Goal: Find specific page/section: Find specific page/section

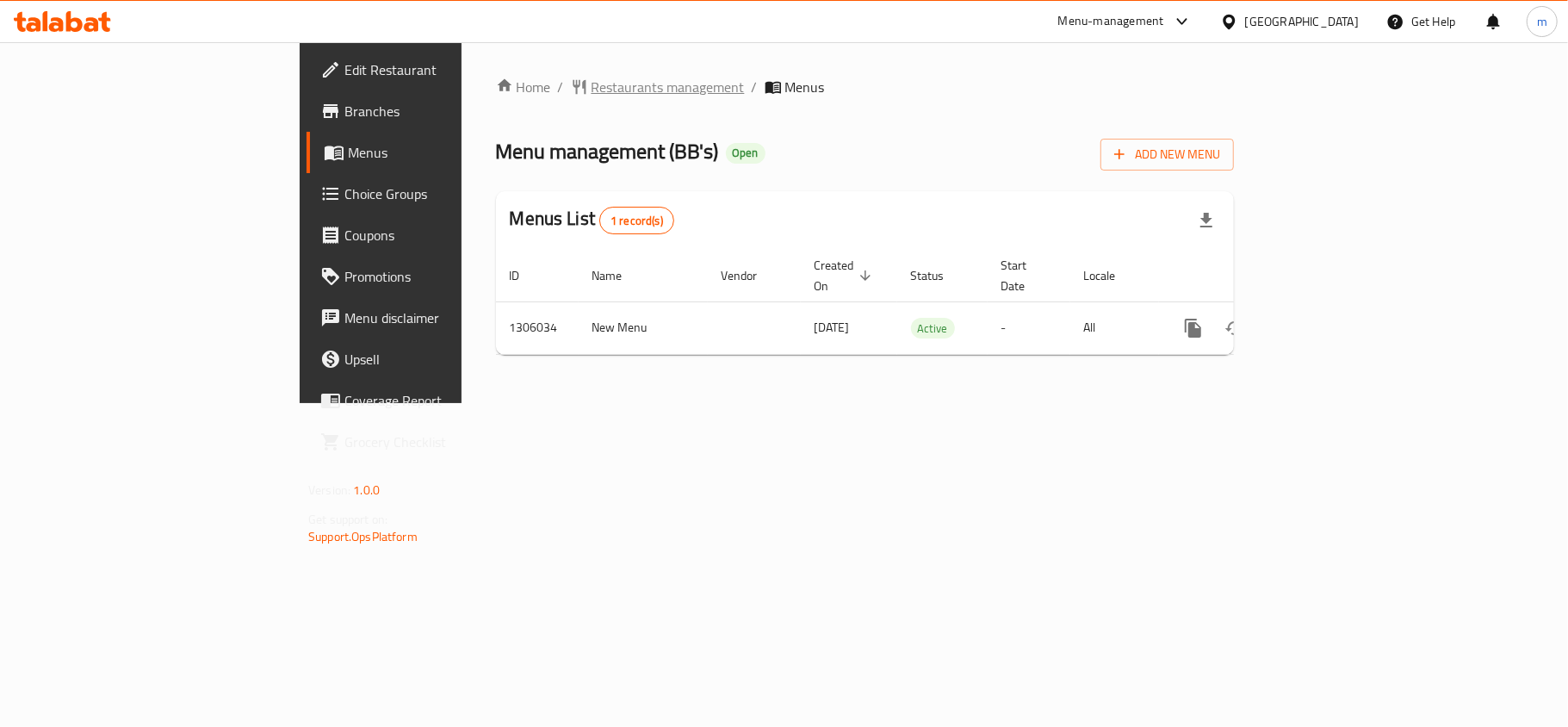
click at [591, 82] on span "Restaurants management" at bounding box center [668, 87] width 153 height 21
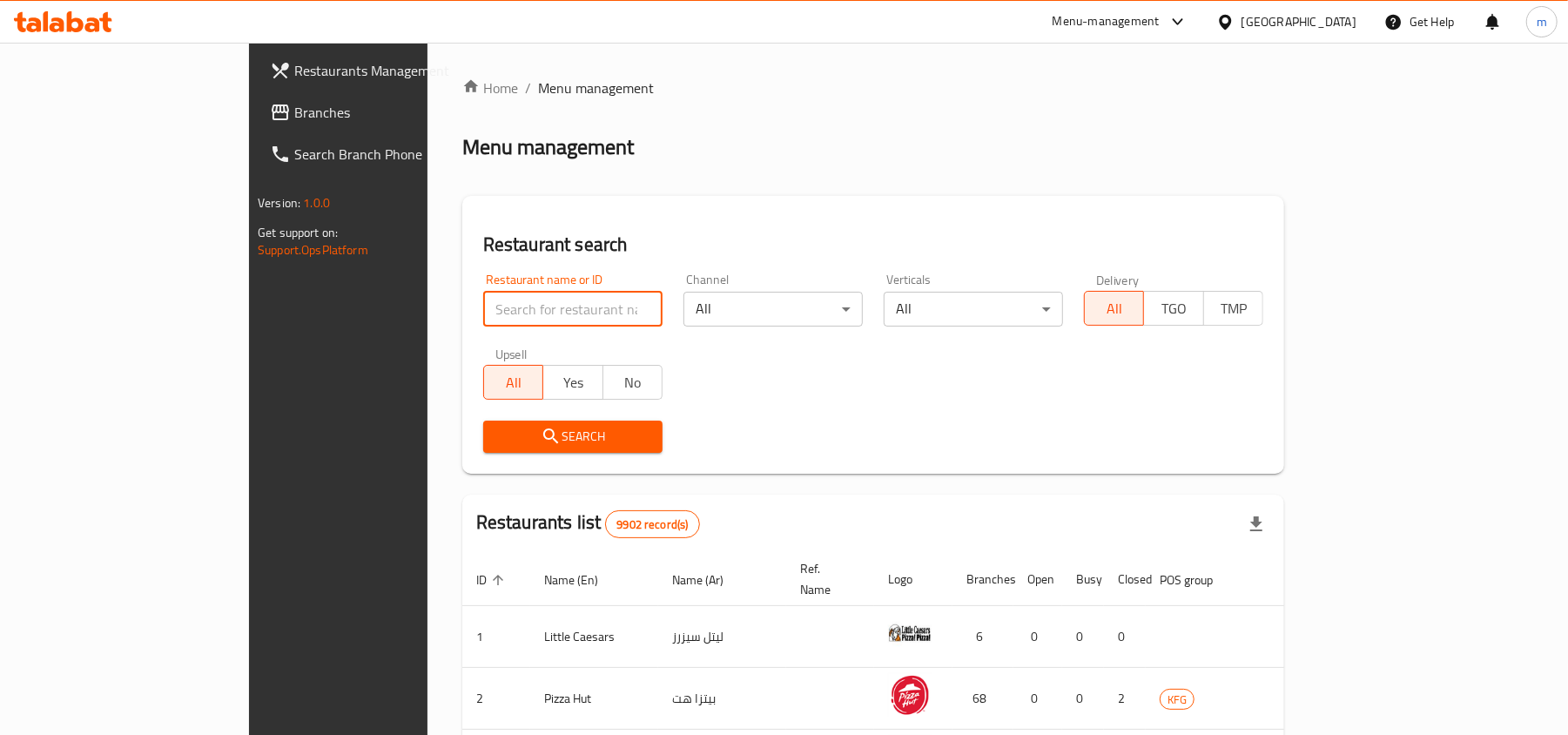
click at [544, 301] on input "search" at bounding box center [572, 309] width 179 height 34
paste input "703950"
type input "703950"
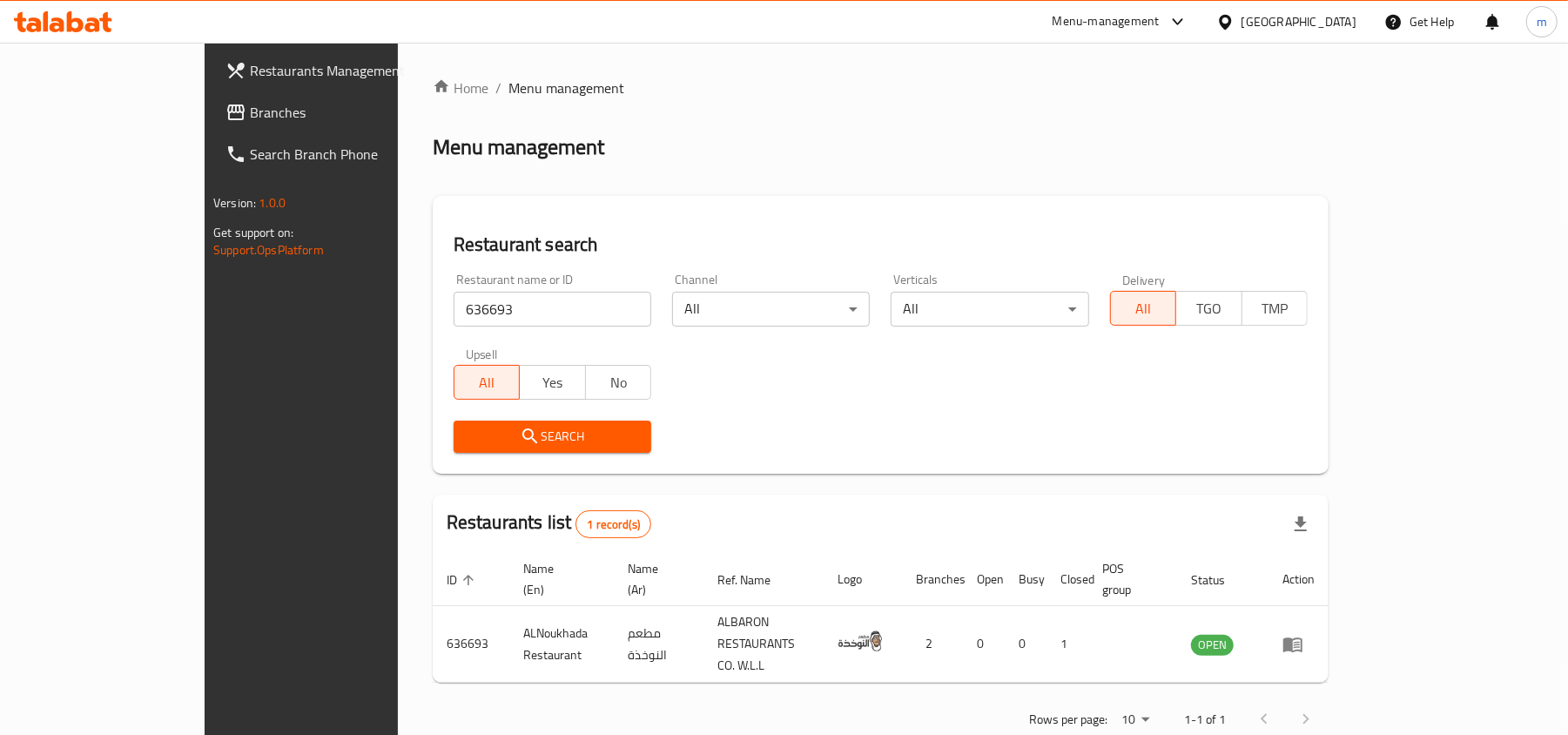
click at [1314, 12] on div "Bahrain" at bounding box center [1299, 22] width 115 height 19
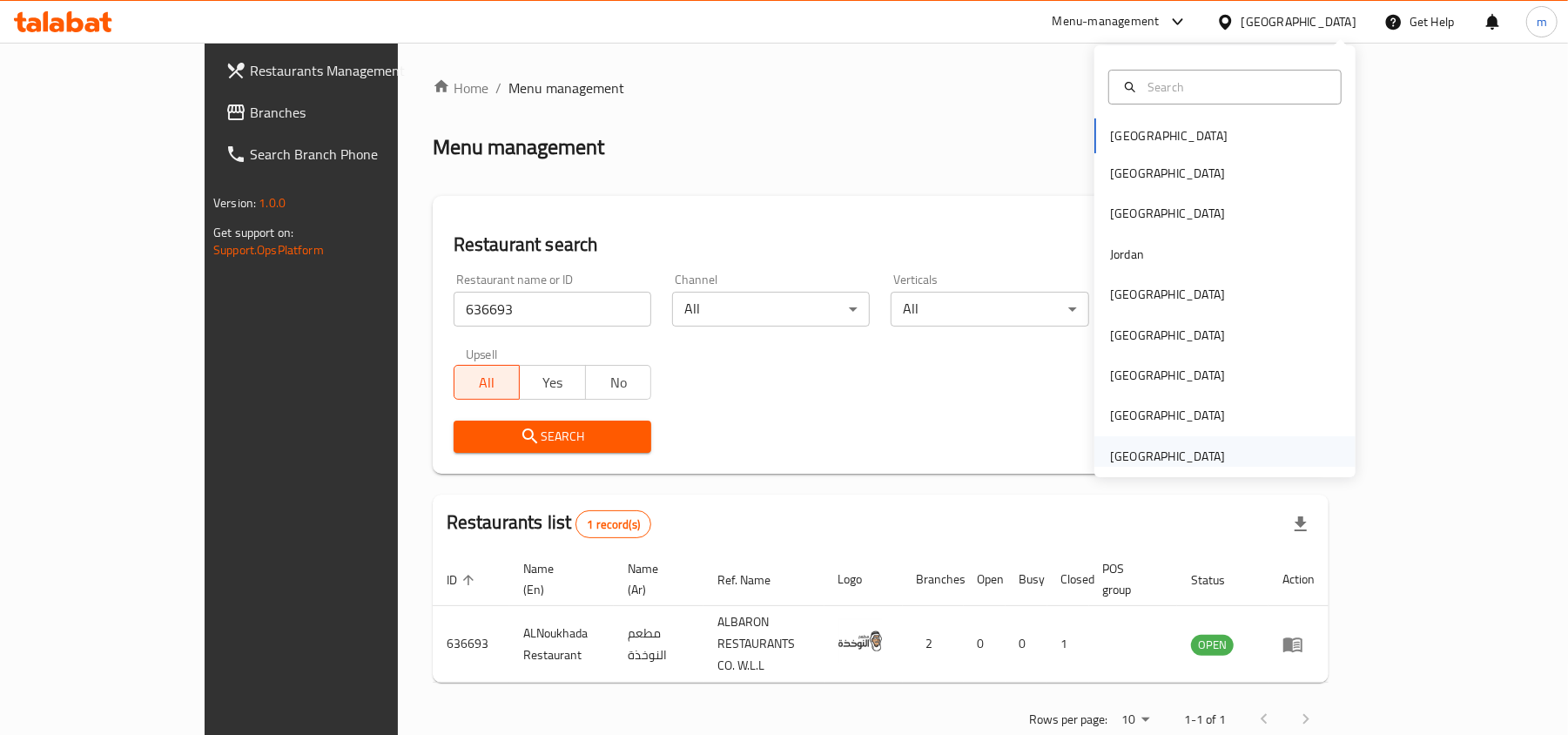
click at [1213, 443] on div "United Arab Emirates" at bounding box center [1167, 456] width 143 height 40
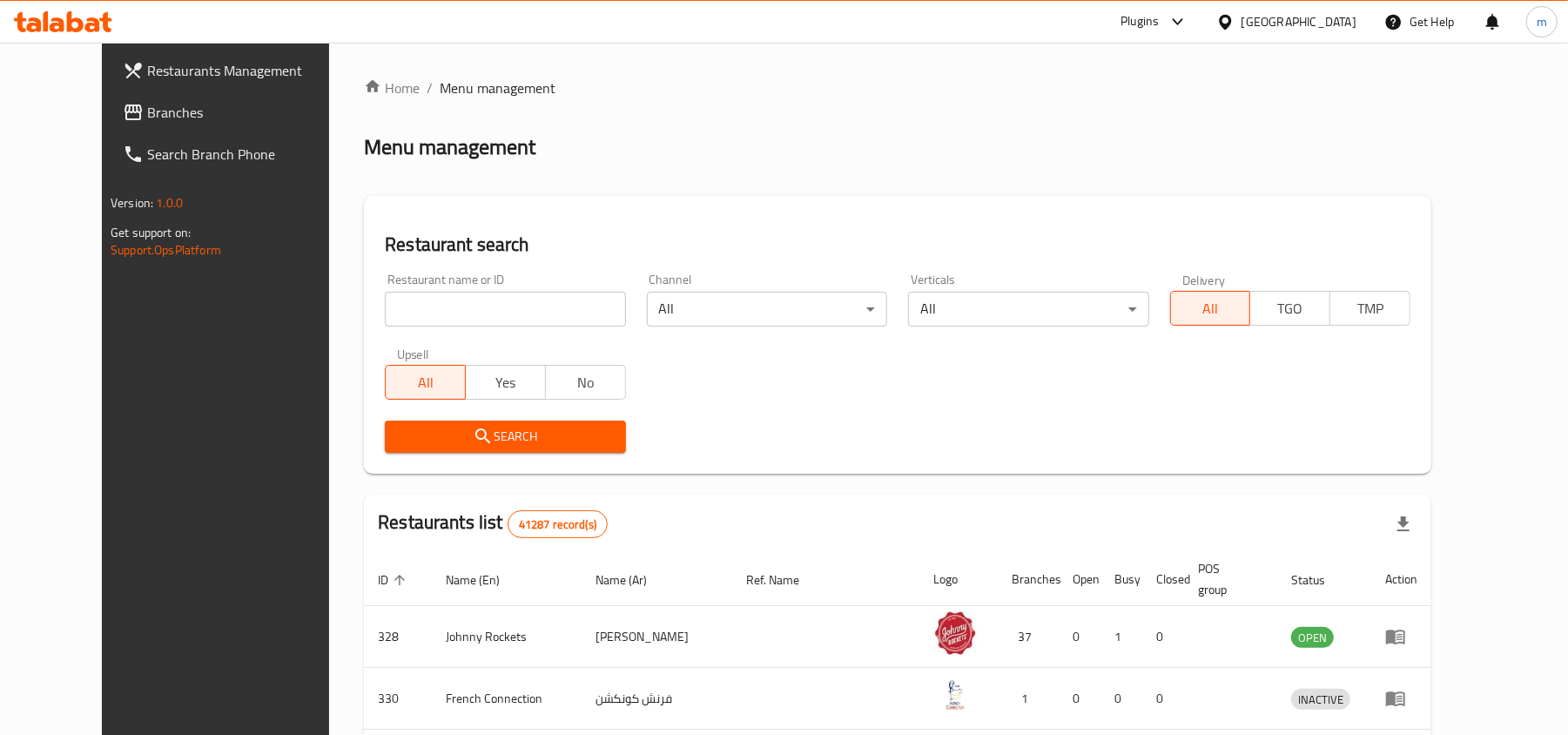
click at [148, 108] on span "Branches" at bounding box center [249, 112] width 203 height 21
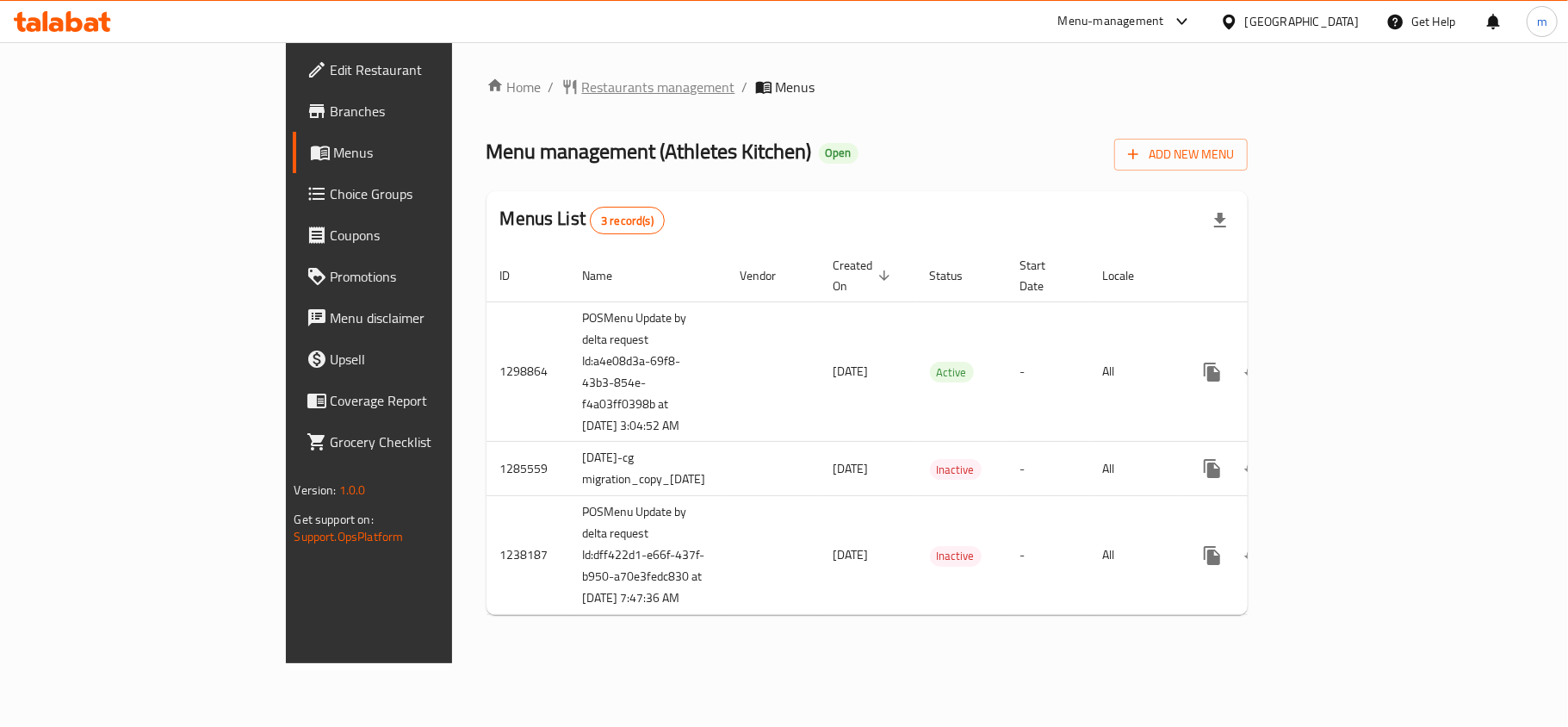
click at [582, 90] on span "Restaurants management" at bounding box center [658, 87] width 153 height 21
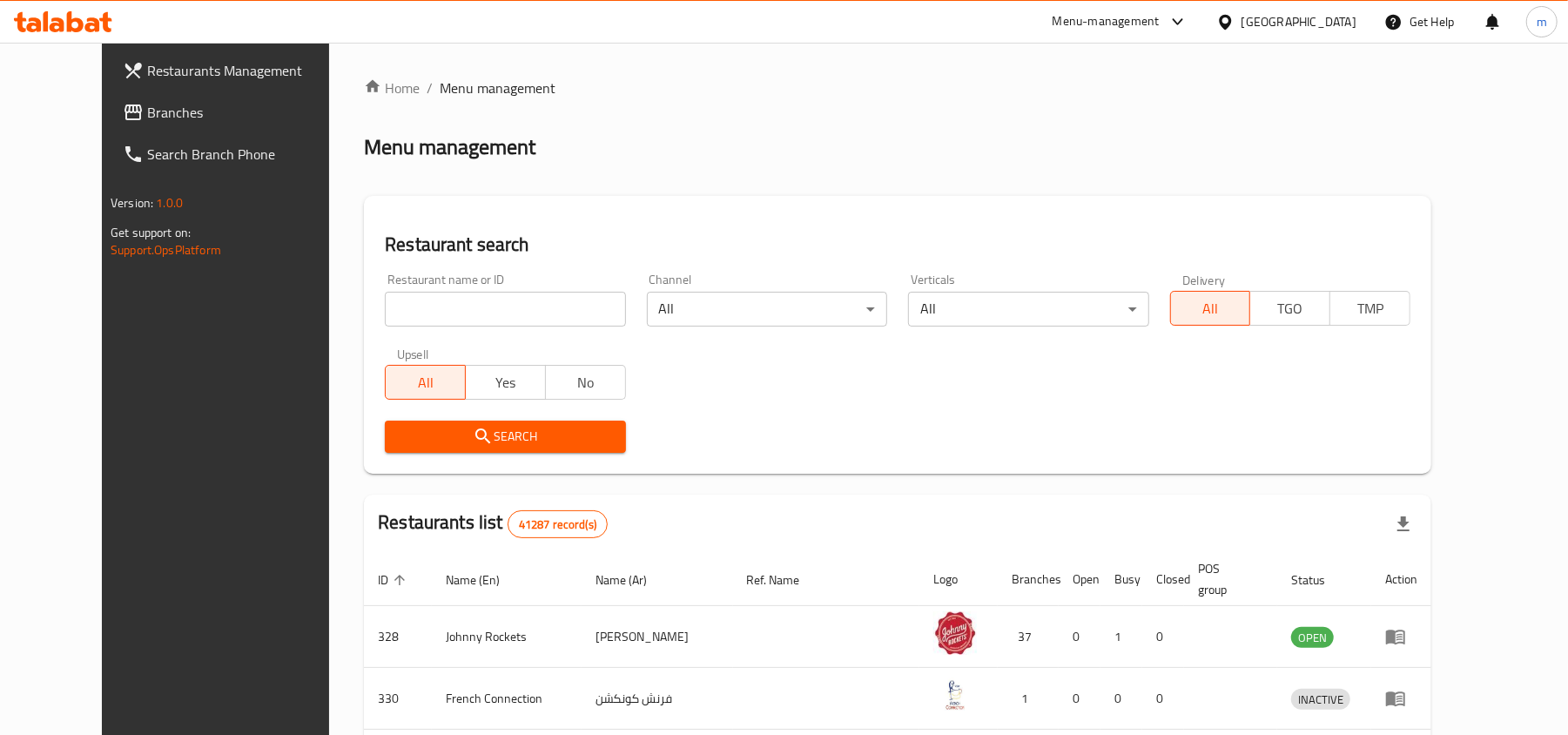
click at [495, 303] on input "search" at bounding box center [505, 309] width 240 height 34
paste input "672731"
type input "672731"
